Goal: Task Accomplishment & Management: Manage account settings

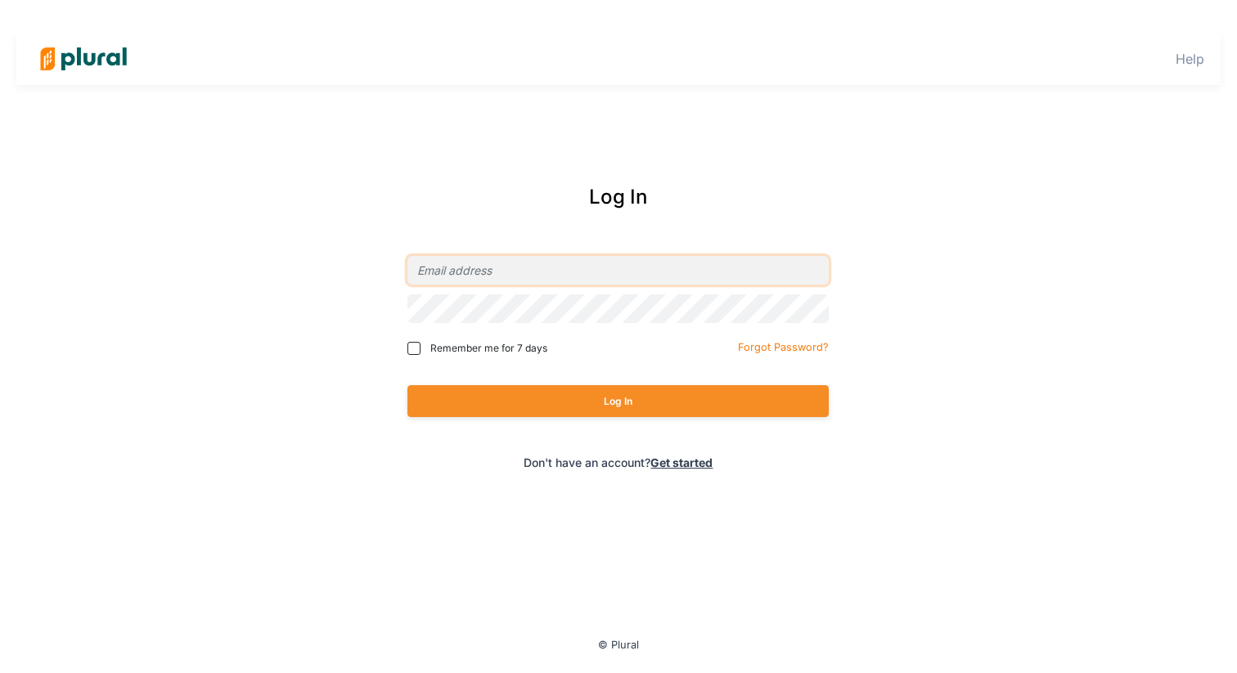
click at [650, 268] on input "email" at bounding box center [617, 270] width 421 height 29
type input "[PERSON_NAME][EMAIL_ADDRESS][DOMAIN_NAME]"
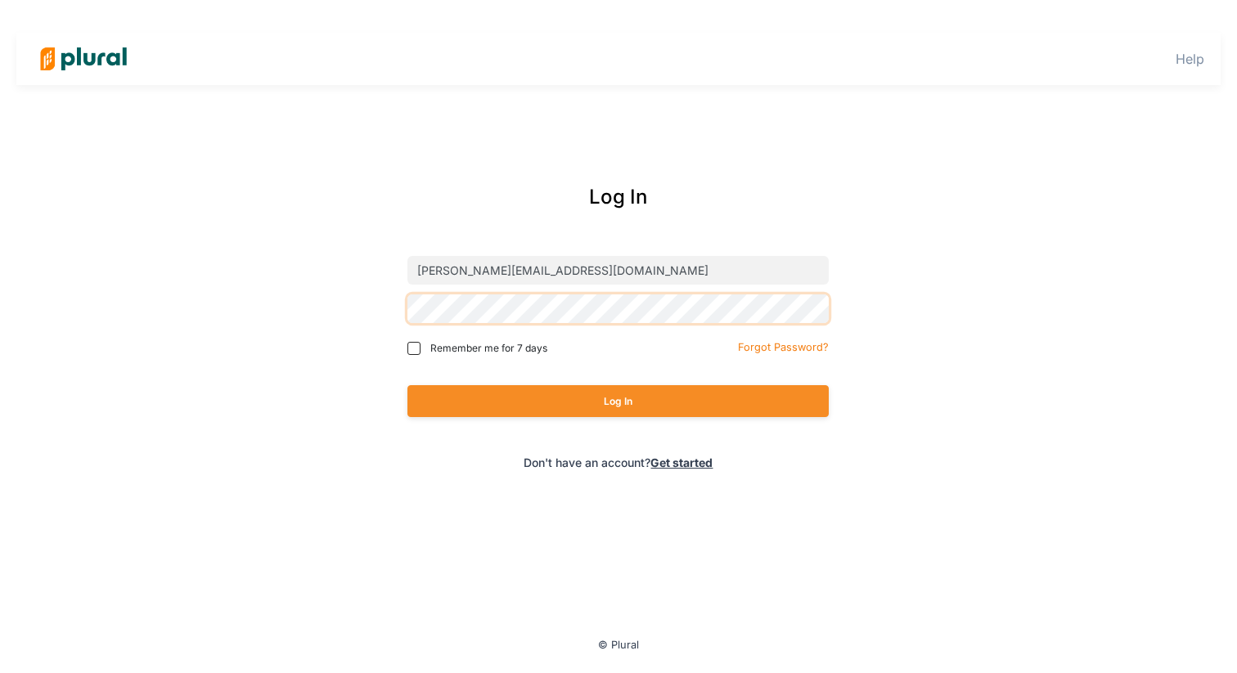
click at [407, 385] on button "Log In" at bounding box center [617, 401] width 421 height 32
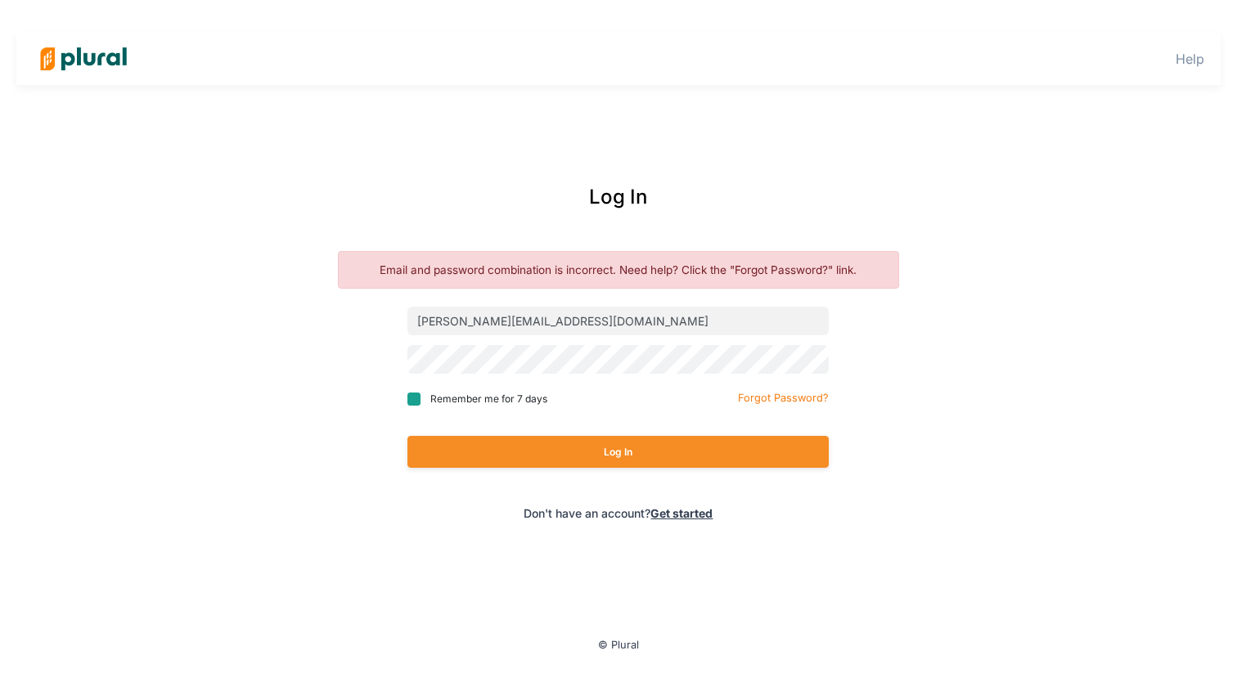
click at [415, 398] on input "Remember me for 7 days" at bounding box center [413, 399] width 13 height 13
checkbox input "true"
click at [437, 461] on button "Log In" at bounding box center [617, 452] width 421 height 32
click at [407, 436] on button "Log In" at bounding box center [617, 452] width 421 height 32
click at [802, 396] on small "Forgot Password?" at bounding box center [783, 398] width 91 height 12
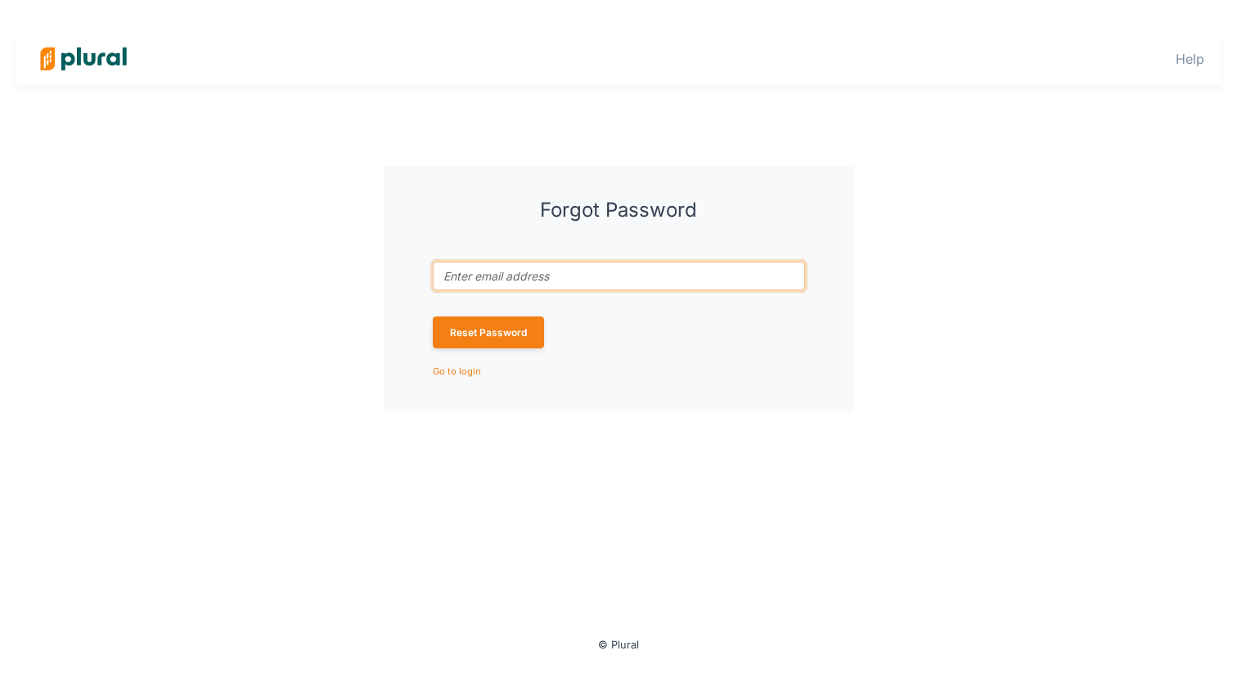
click at [670, 277] on input "Email address associated with account *" at bounding box center [619, 276] width 372 height 29
type input "[PERSON_NAME][EMAIL_ADDRESS][DOMAIN_NAME]"
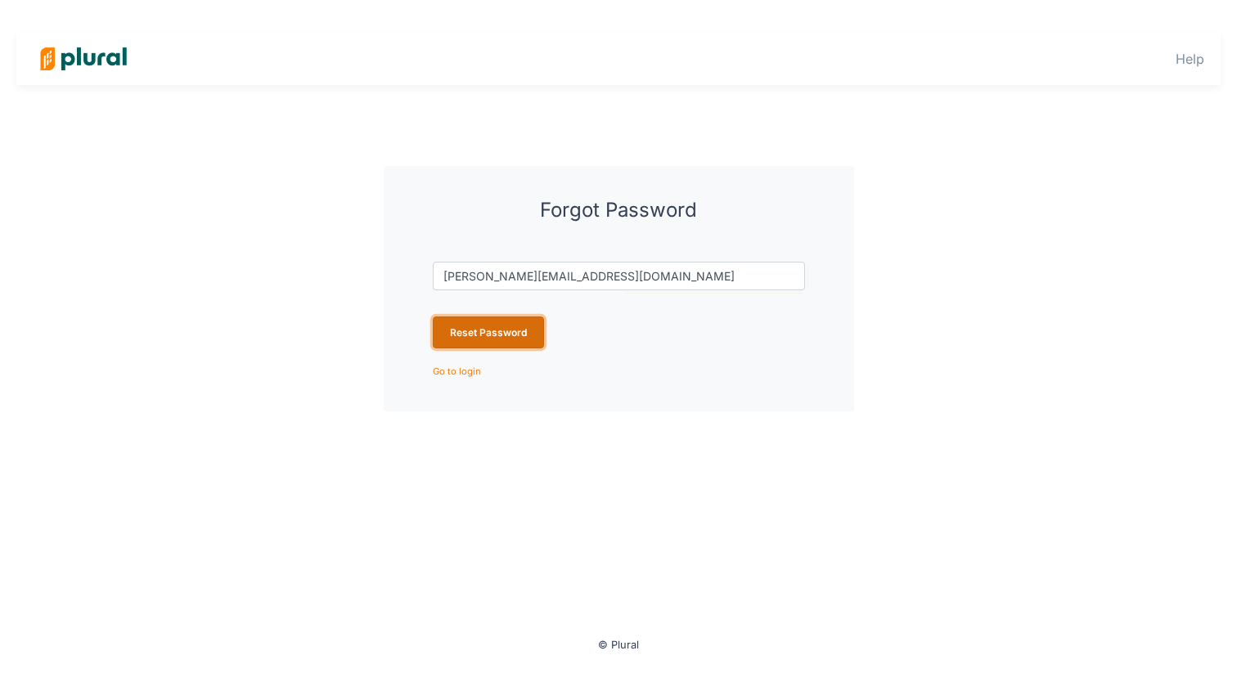
click at [520, 338] on button "Reset Password" at bounding box center [488, 333] width 111 height 32
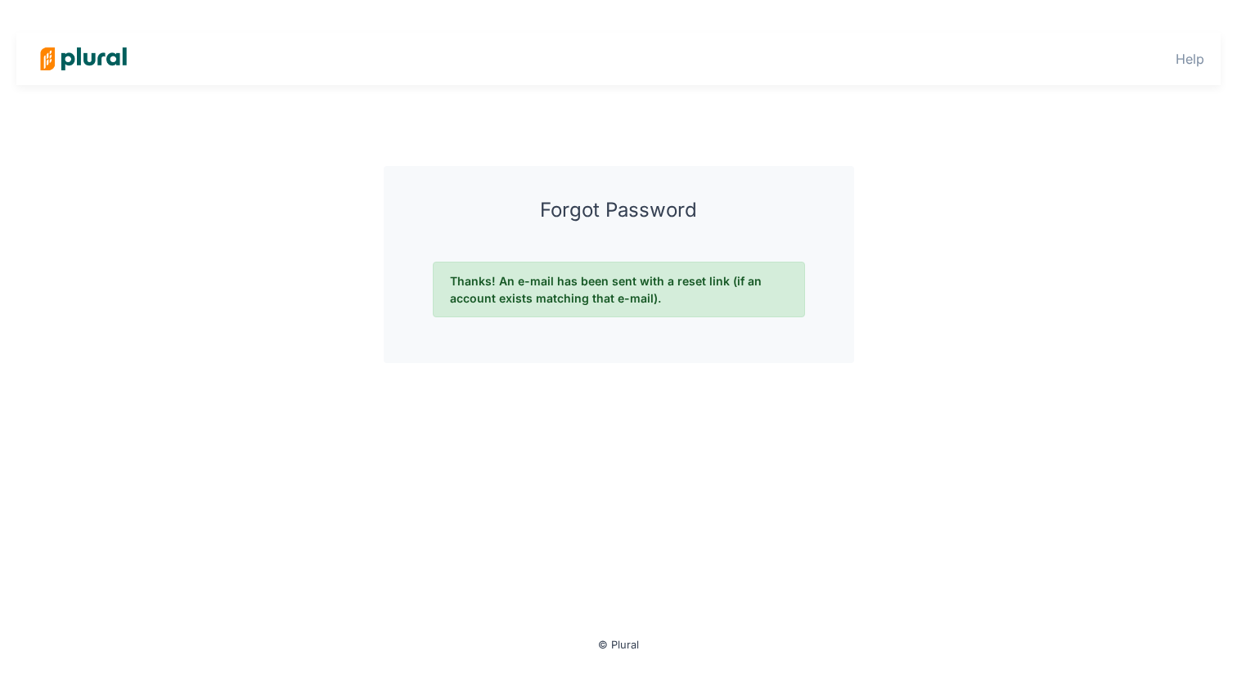
click at [97, 65] on img at bounding box center [83, 58] width 115 height 57
click at [66, 56] on img at bounding box center [83, 58] width 115 height 57
